Goal: Find specific fact: Find contact information

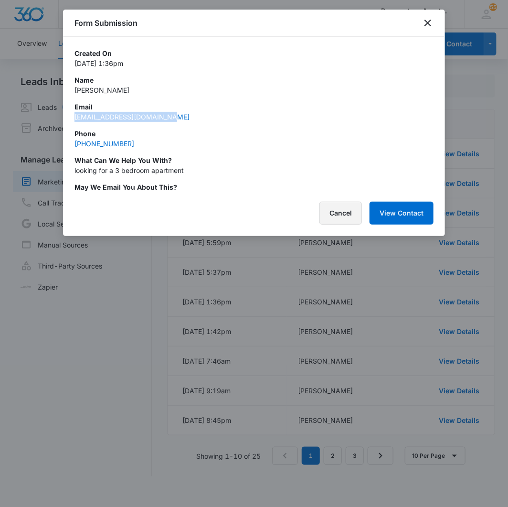
click at [335, 213] on button "Cancel" at bounding box center [341, 213] width 43 height 23
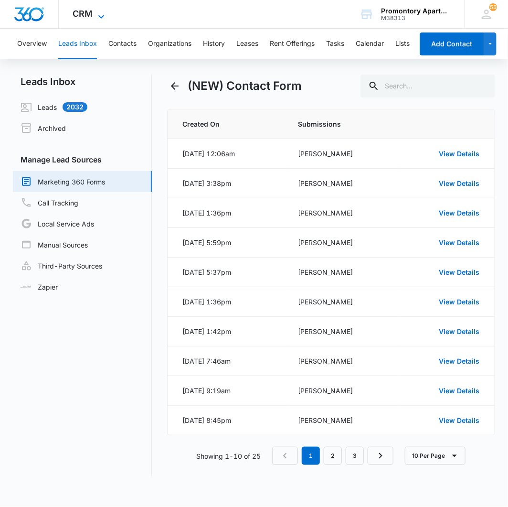
click at [87, 16] on span "CRM" at bounding box center [83, 14] width 20 height 10
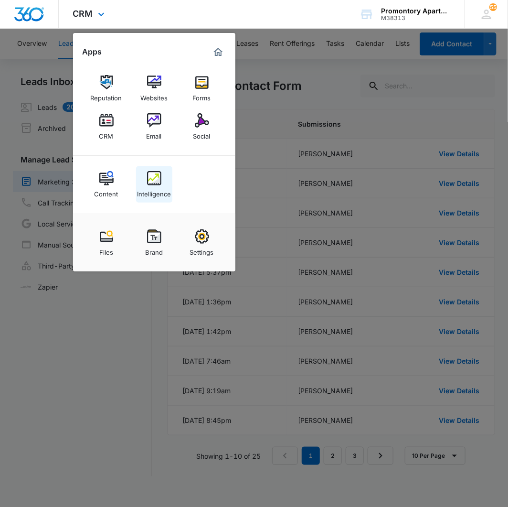
click at [143, 178] on link "Intelligence" at bounding box center [154, 184] width 36 height 36
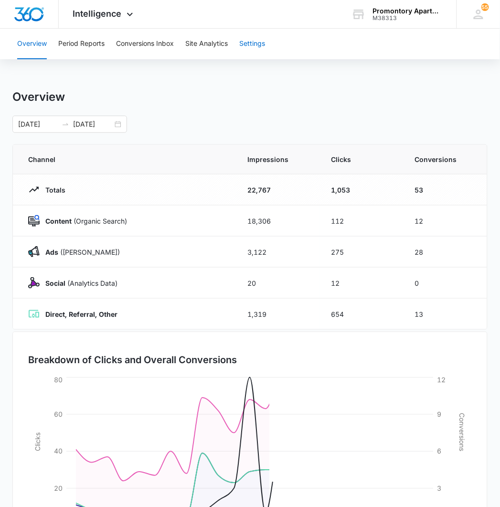
click at [247, 40] on button "Settings" at bounding box center [252, 44] width 26 height 31
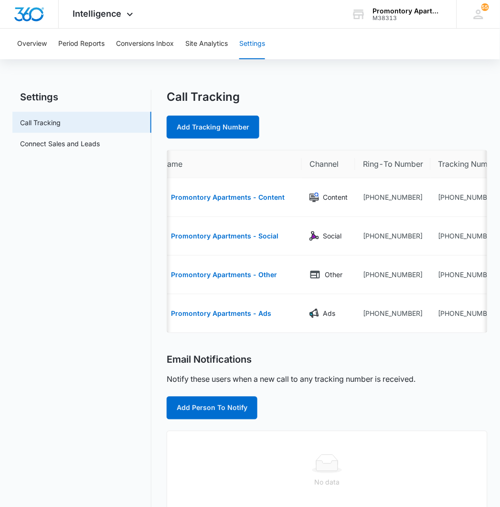
scroll to position [0, 63]
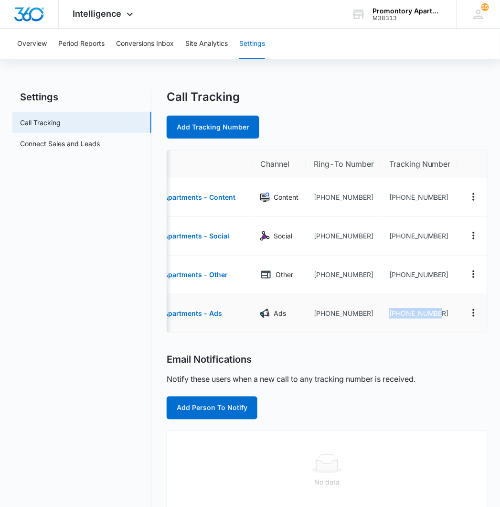
drag, startPoint x: 385, startPoint y: 313, endPoint x: 448, endPoint y: 312, distance: 62.6
click at [448, 312] on td "[PHONE_NUMBER]" at bounding box center [420, 313] width 77 height 38
copy td "[PHONE_NUMBER]"
